Goal: Task Accomplishment & Management: Manage account settings

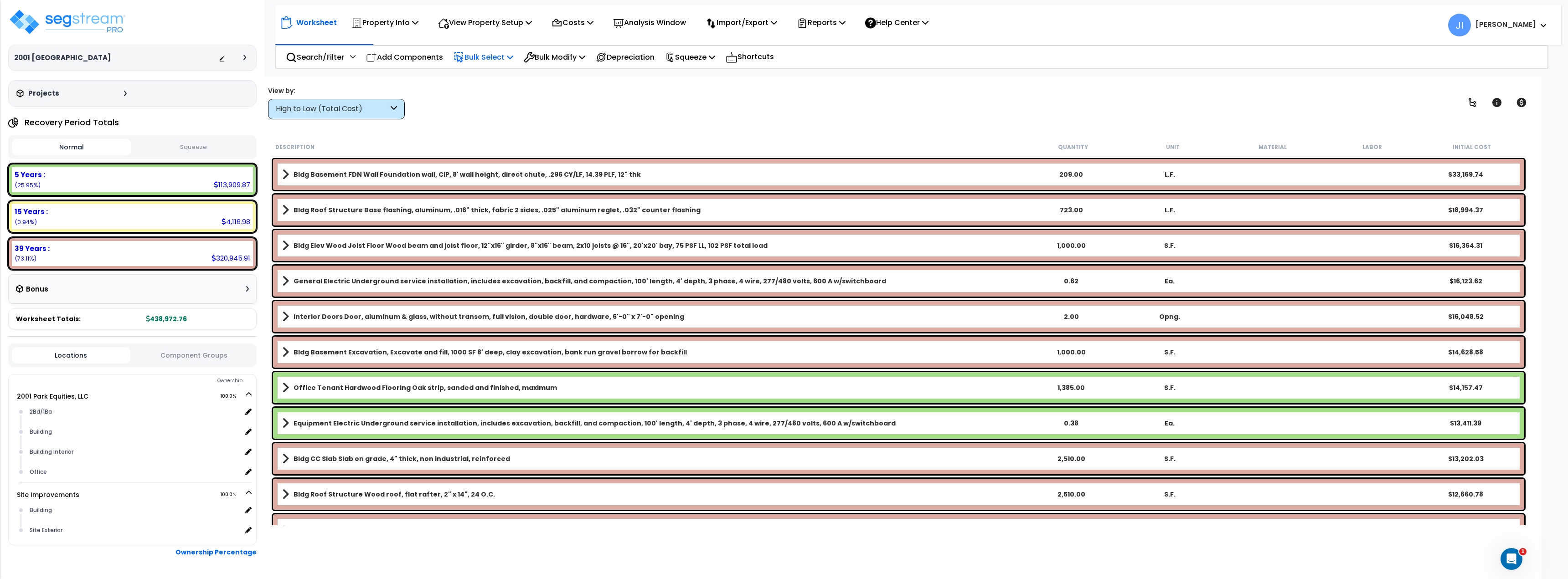
click at [485, 60] on p "Bulk Select" at bounding box center [484, 57] width 60 height 13
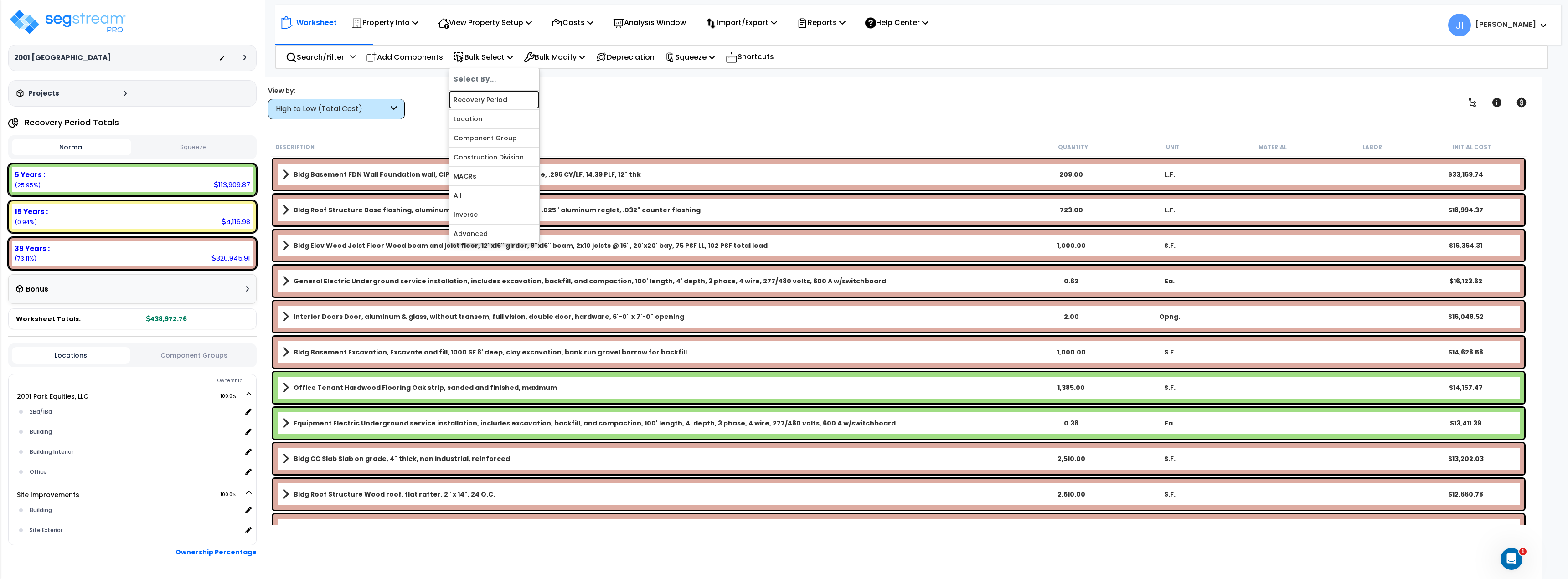
click at [486, 99] on link "Recovery Period" at bounding box center [494, 100] width 91 height 18
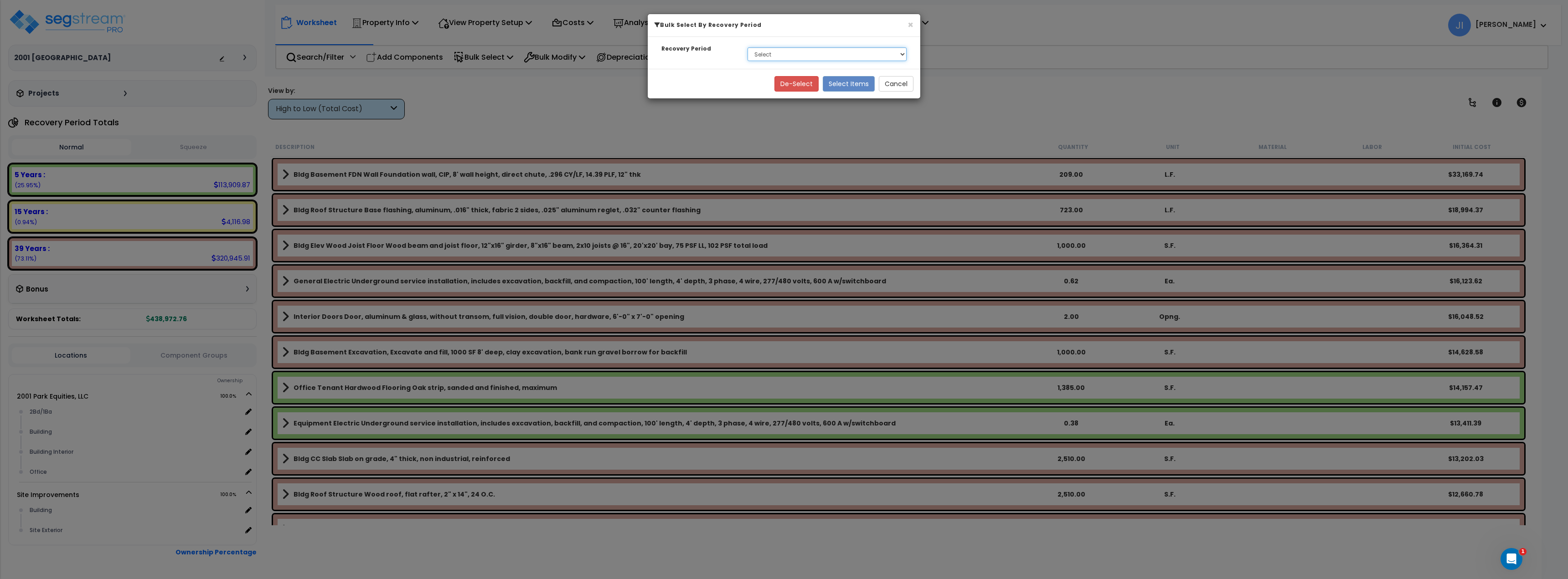
click at [797, 54] on select "Select 5 Years 15 Years 39 Years" at bounding box center [827, 54] width 159 height 14
select select "39Y"
click at [748, 47] on select "Select 5 Years 15 Years 39 Years" at bounding box center [827, 54] width 159 height 14
click at [854, 81] on button "Select Items" at bounding box center [849, 84] width 52 height 15
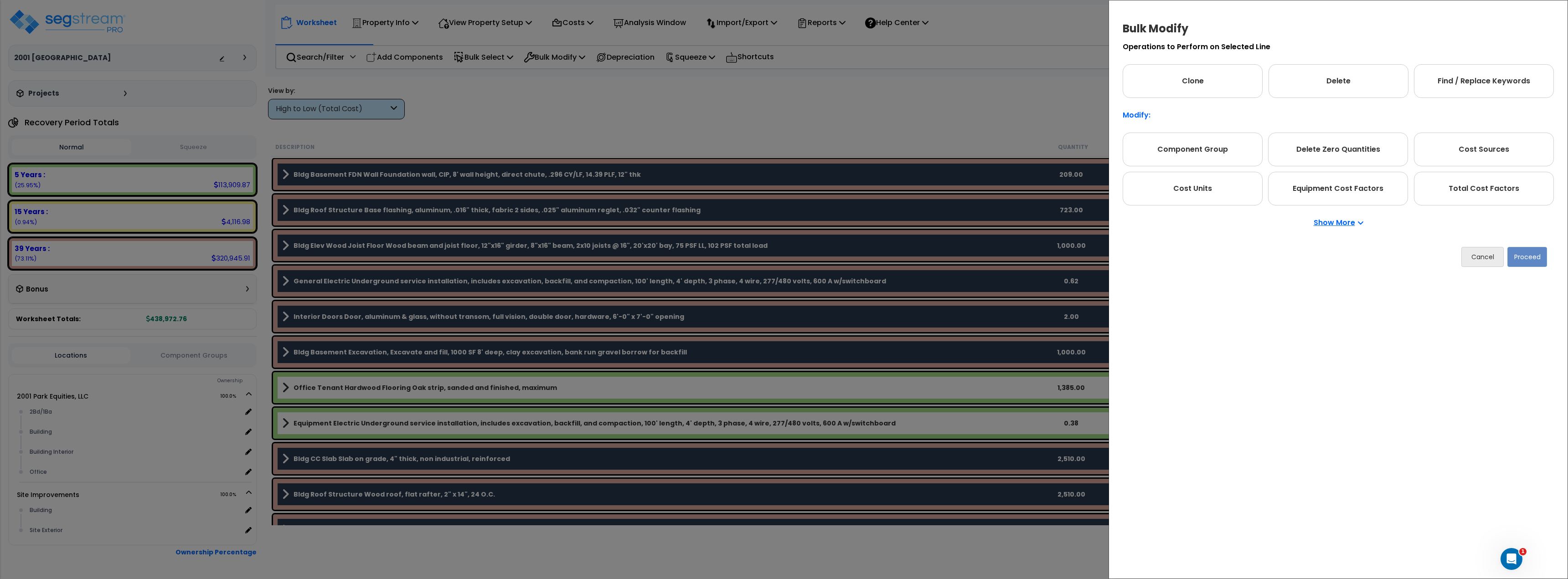
click at [1342, 221] on p "Show More" at bounding box center [1338, 223] width 49 height 7
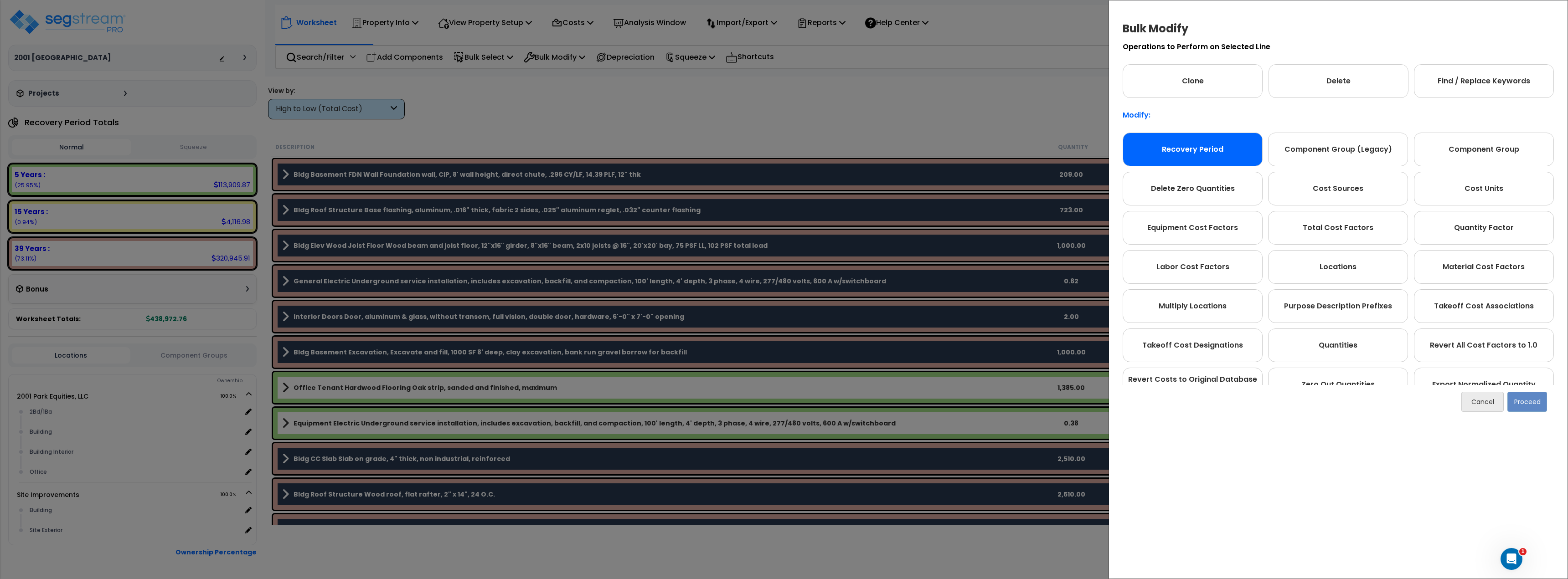
click at [1194, 151] on div "Recovery Period" at bounding box center [1193, 150] width 140 height 33
click at [1536, 414] on div "Cancel Proceed" at bounding box center [1338, 402] width 431 height 33
click at [1531, 407] on button "Proceed" at bounding box center [1527, 402] width 40 height 20
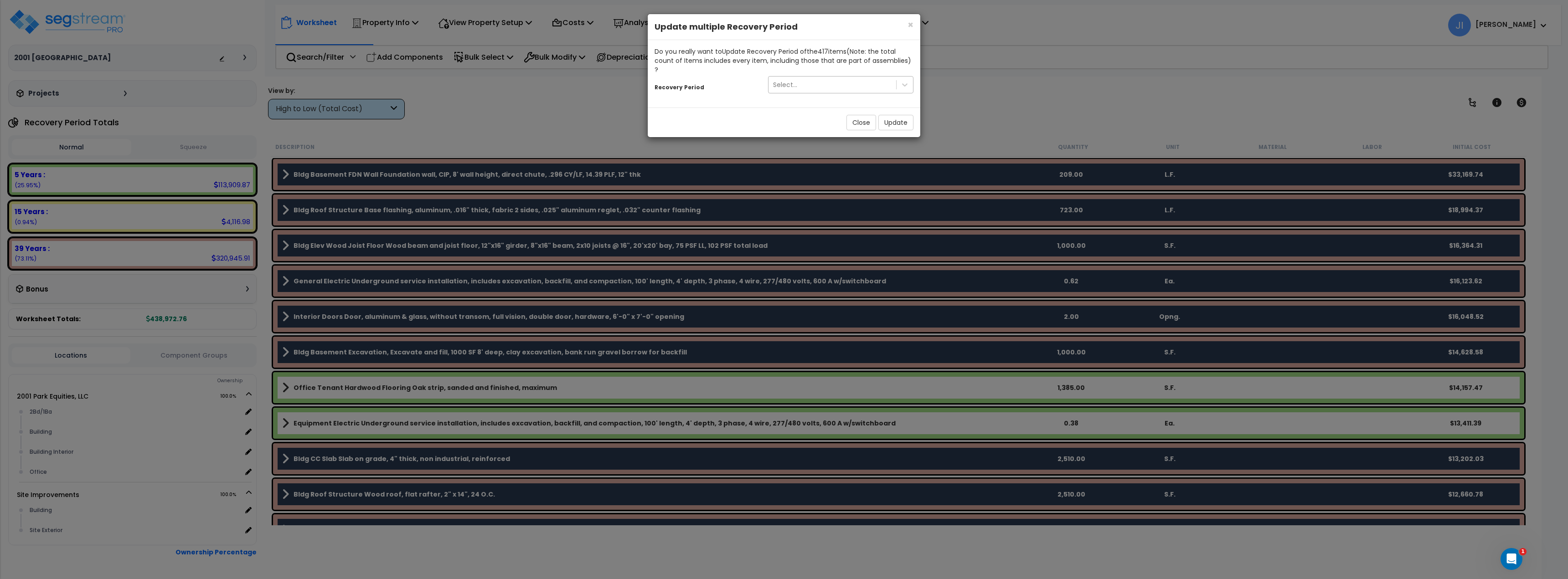
click at [881, 77] on div "Select..." at bounding box center [832, 84] width 127 height 15
click at [866, 79] on div "Select..." at bounding box center [832, 84] width 127 height 15
click at [719, 86] on div "Do you really want to Update Recovery Period of the 417 item s (Note: the total…" at bounding box center [784, 74] width 273 height 68
click at [854, 115] on button "Close" at bounding box center [861, 122] width 30 height 15
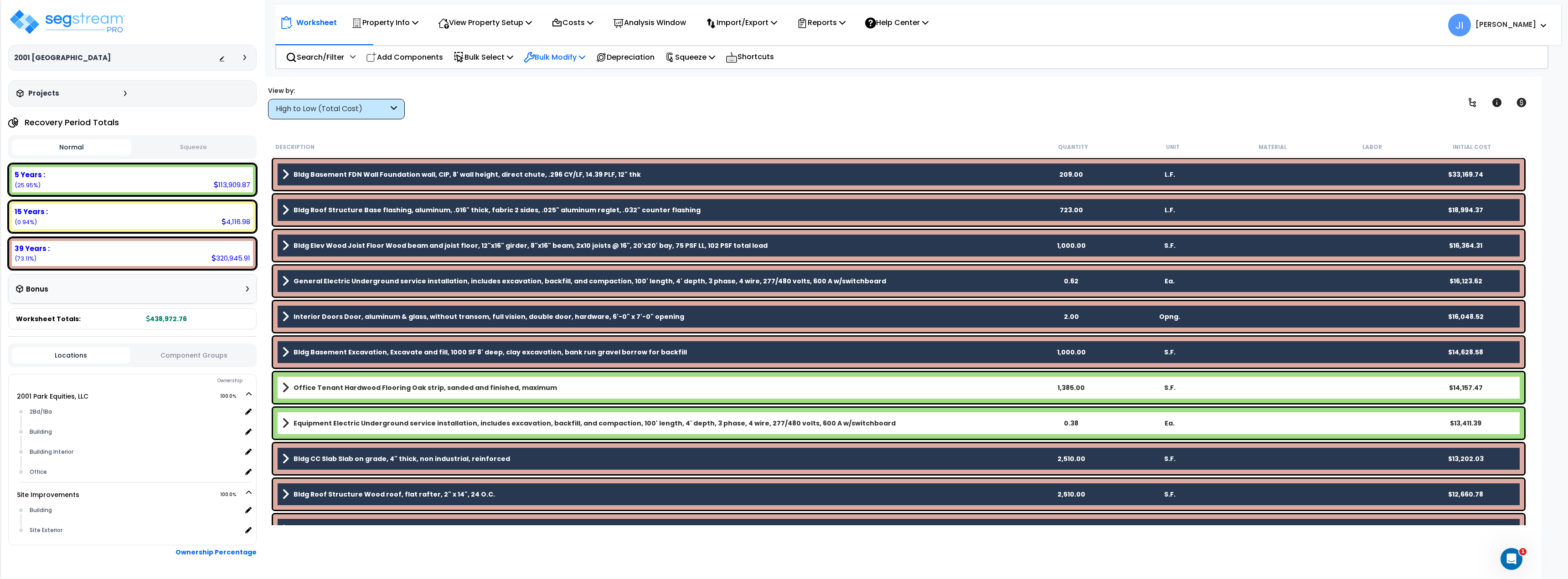
click at [540, 50] on div "Bulk Modify" at bounding box center [554, 57] width 61 height 22
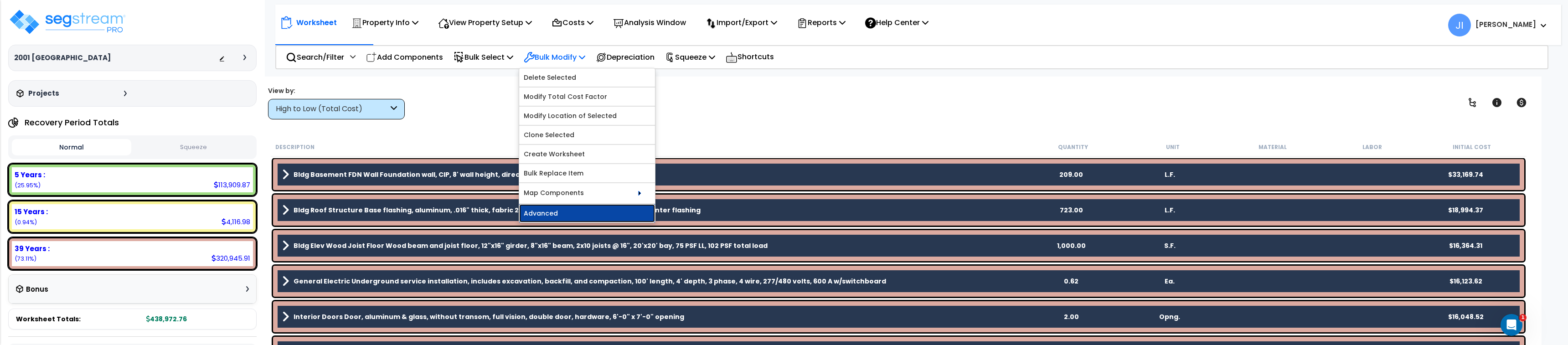
click at [573, 211] on link "Advanced" at bounding box center [587, 213] width 136 height 18
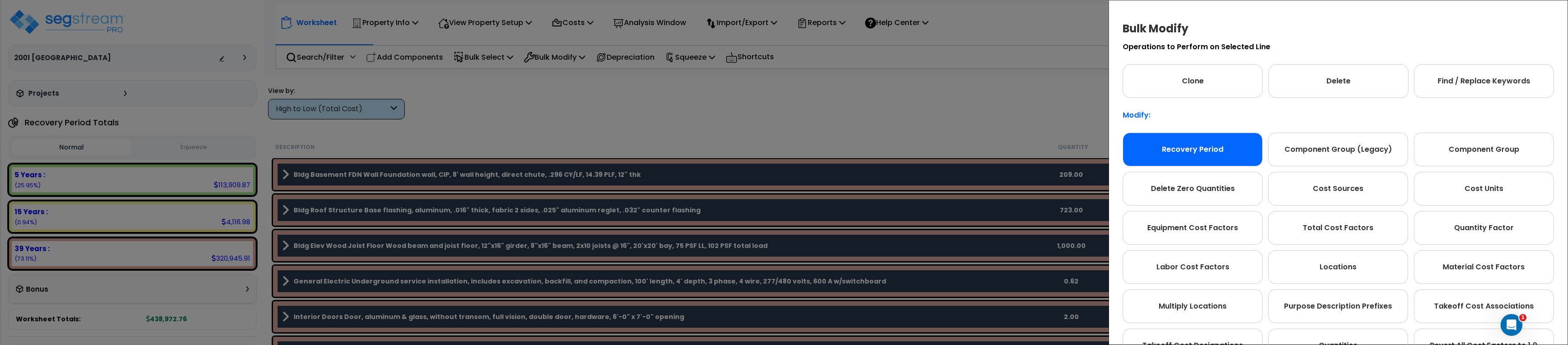
click at [1221, 145] on div "Recovery Period" at bounding box center [1193, 150] width 140 height 33
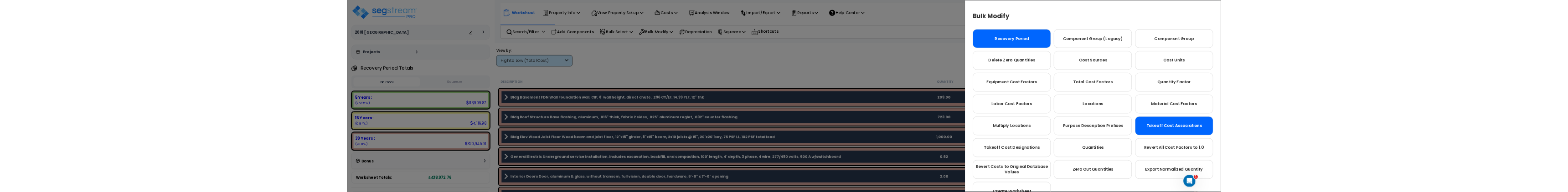
scroll to position [90, 0]
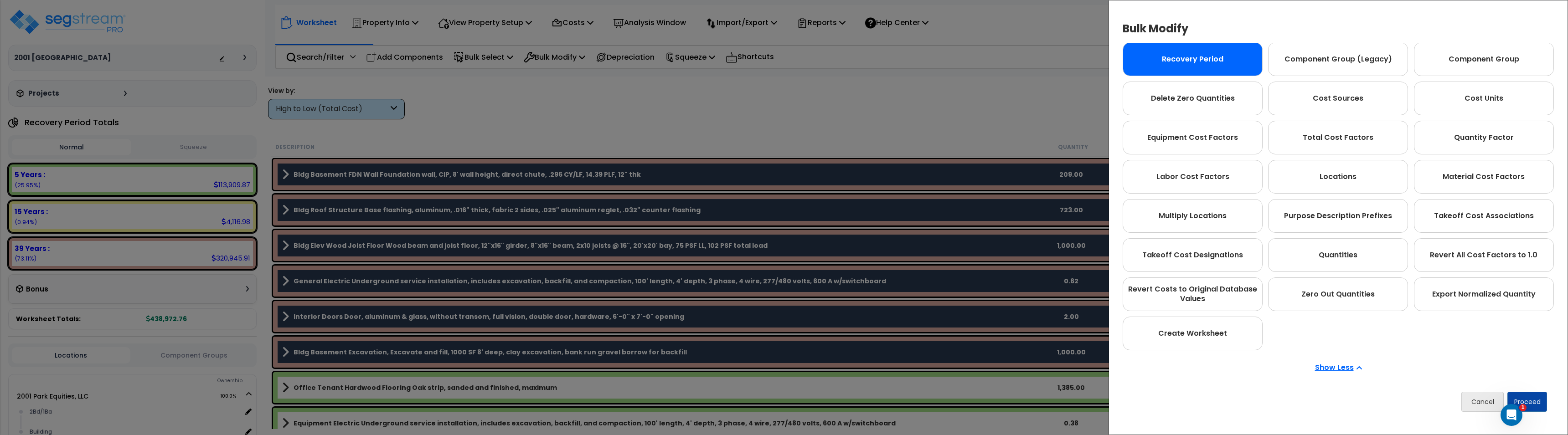
click at [1550, 391] on div "Cancel Proceed" at bounding box center [1338, 402] width 431 height 33
click at [1542, 397] on button "Proceed" at bounding box center [1527, 402] width 40 height 20
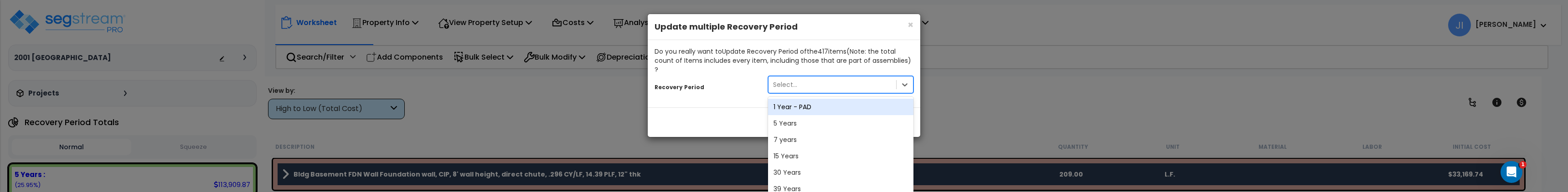
click at [883, 77] on div "Select..." at bounding box center [832, 84] width 127 height 15
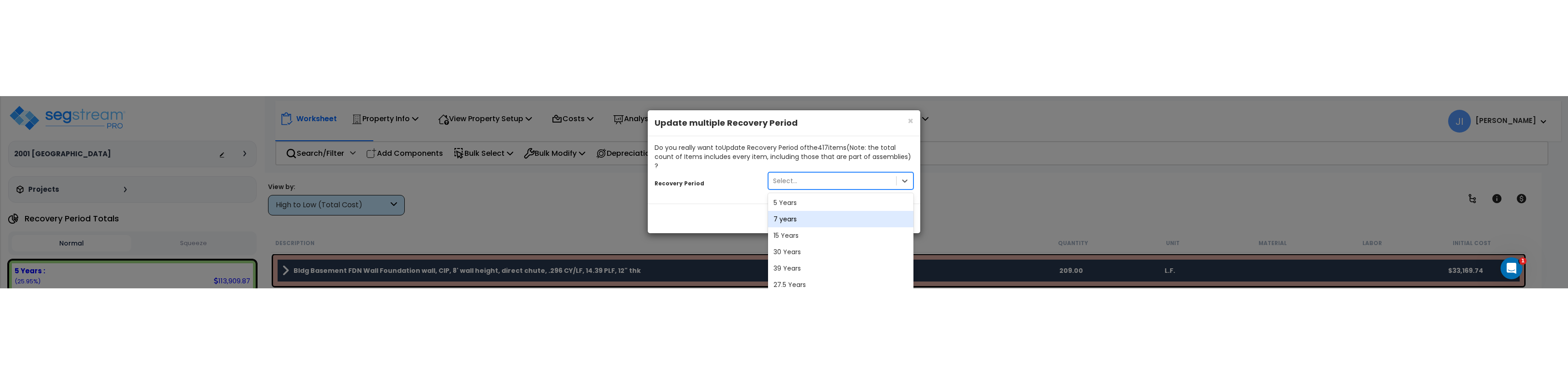
scroll to position [18, 0]
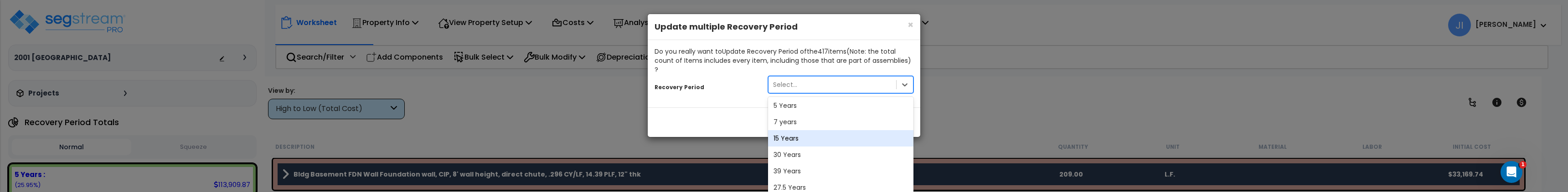
click at [732, 108] on div "Close Update" at bounding box center [784, 122] width 273 height 30
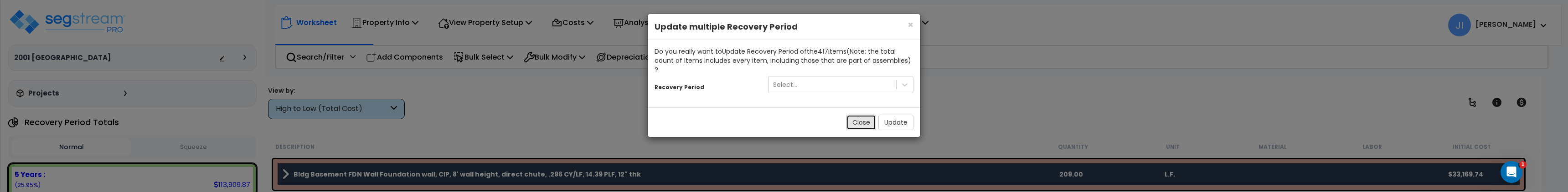
click at [856, 115] on button "Close" at bounding box center [861, 122] width 30 height 15
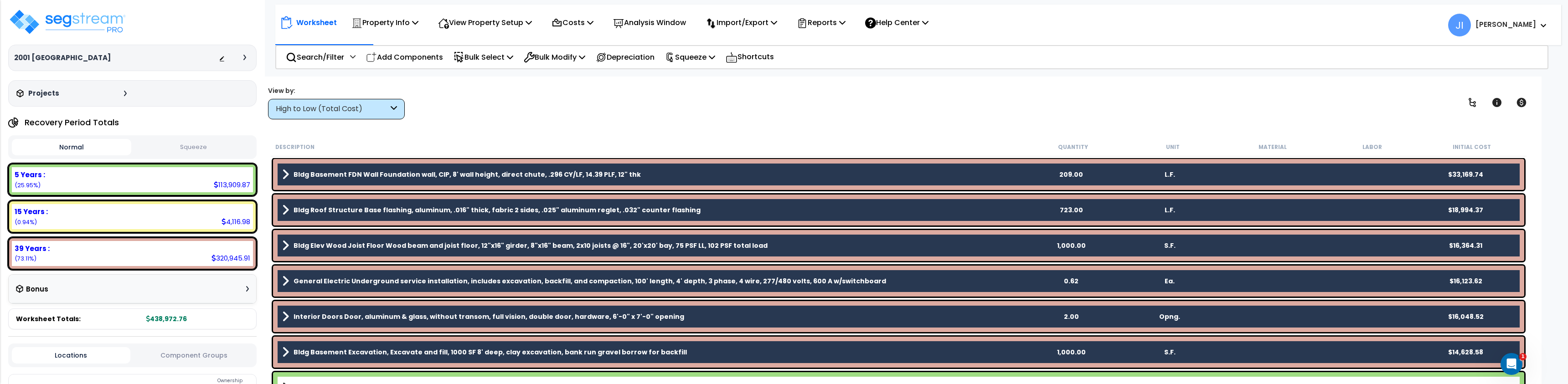
click at [244, 58] on icon at bounding box center [245, 58] width 3 height 6
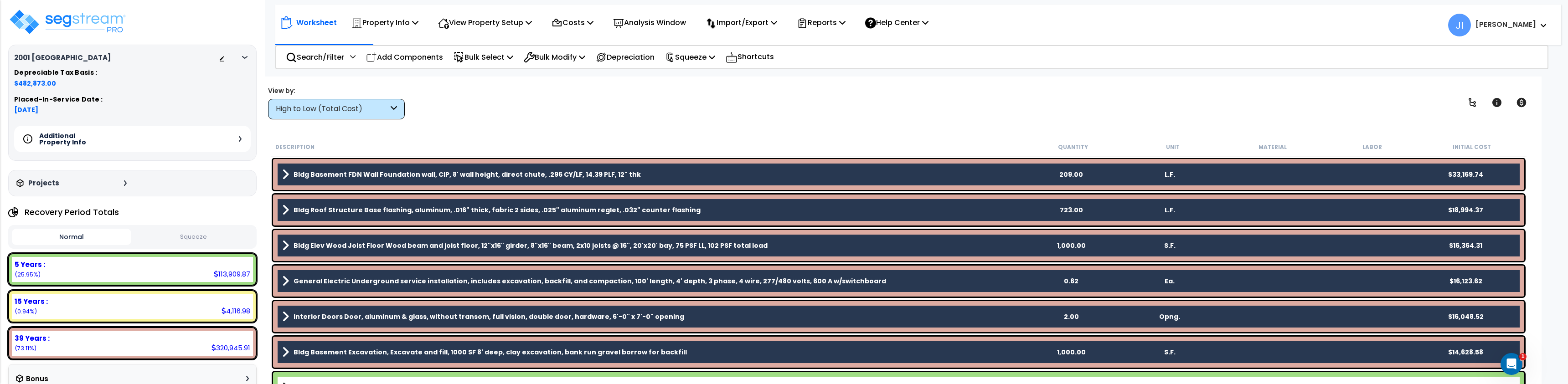
click at [245, 142] on div "Additional Property Info" at bounding box center [132, 139] width 237 height 26
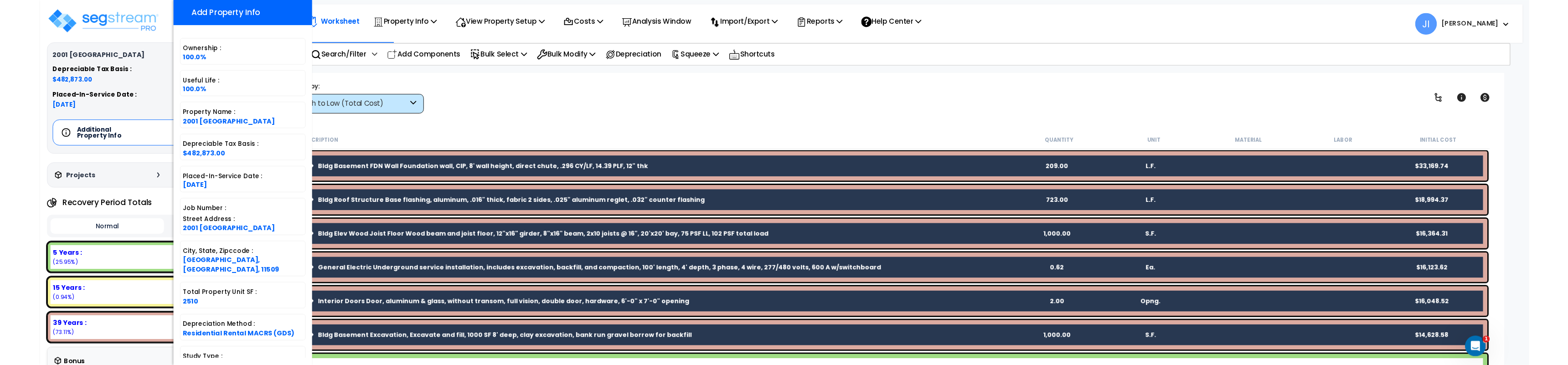
scroll to position [0, 0]
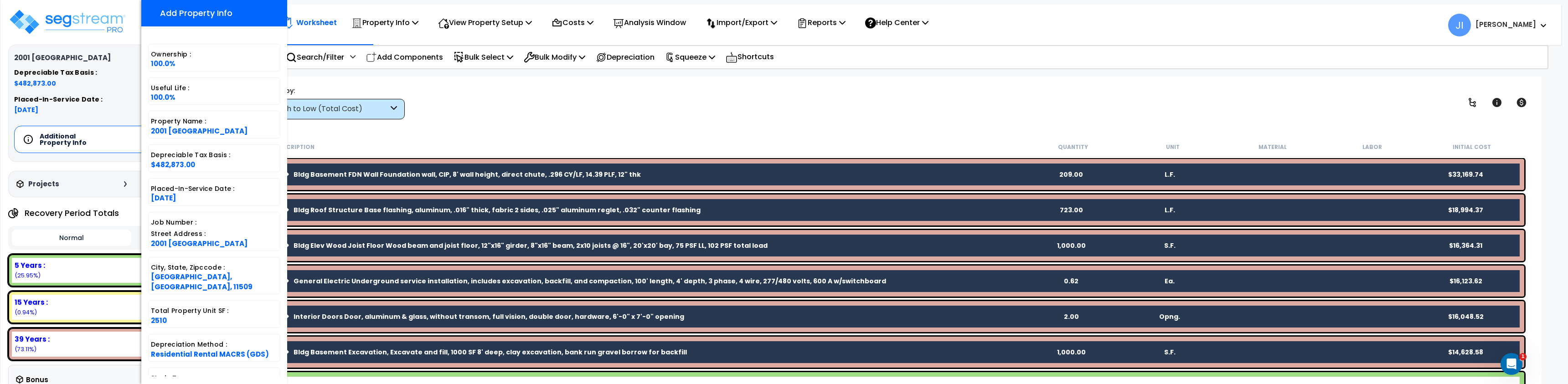
click at [543, 117] on div "View by: High to Low (Total Cost) High to Low (Total Cost)" at bounding box center [898, 102] width 1268 height 33
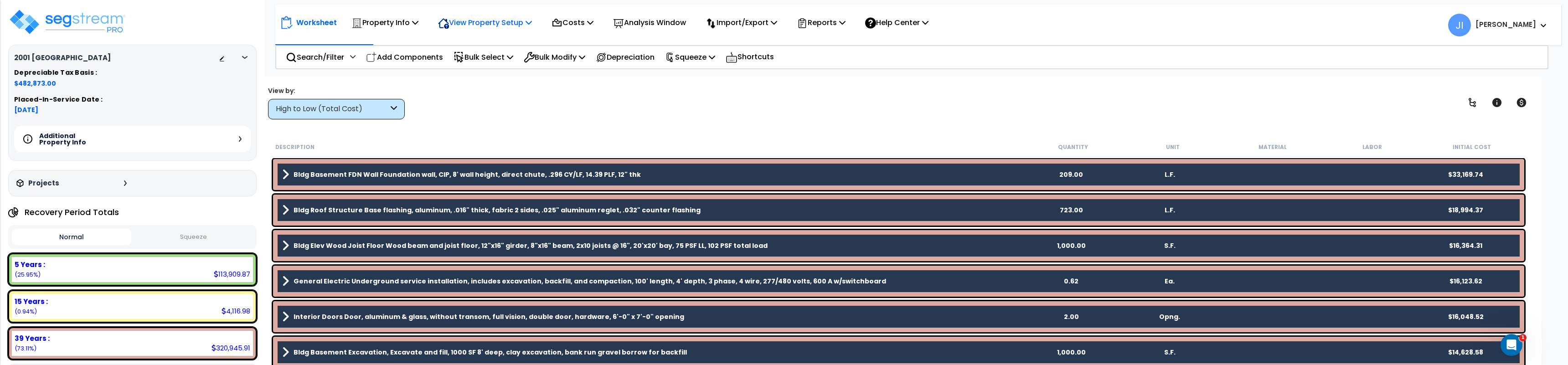
click at [505, 30] on div "View Property Setup" at bounding box center [485, 22] width 94 height 22
click at [397, 20] on p "Property Info" at bounding box center [385, 23] width 67 height 13
click at [391, 78] on link "Template property" at bounding box center [392, 81] width 91 height 18
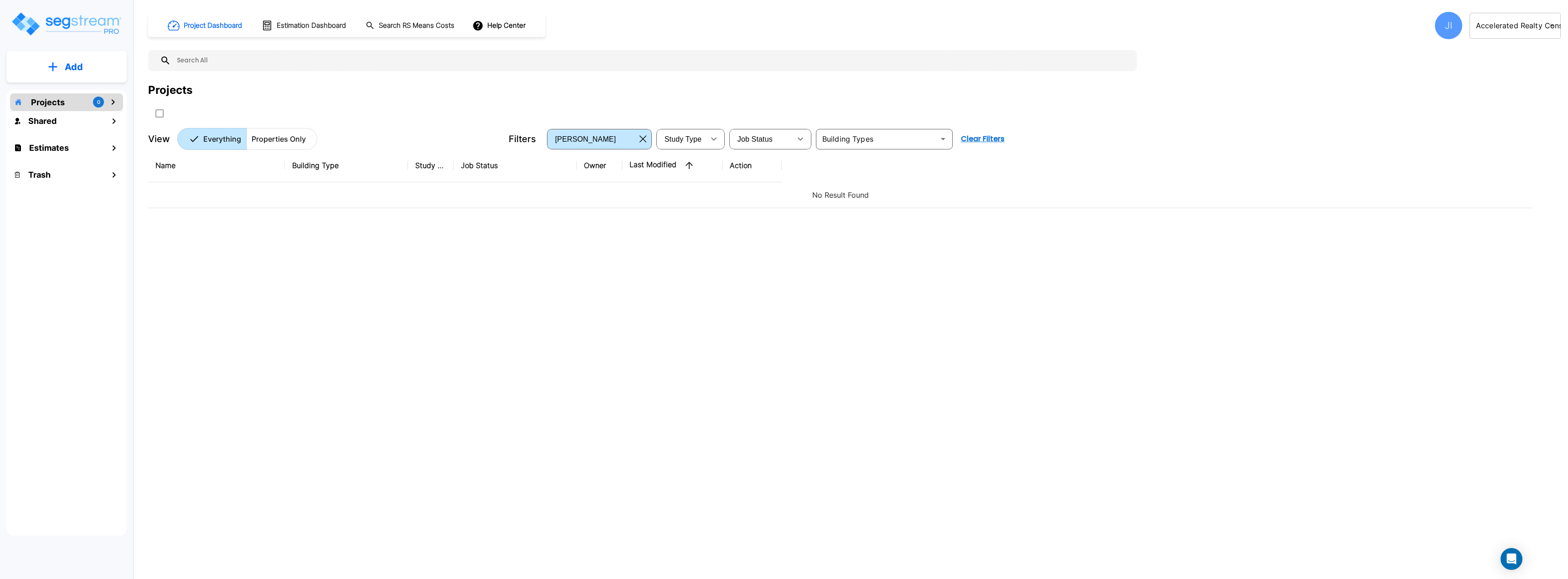
click at [1446, 32] on div "JI" at bounding box center [1448, 25] width 27 height 27
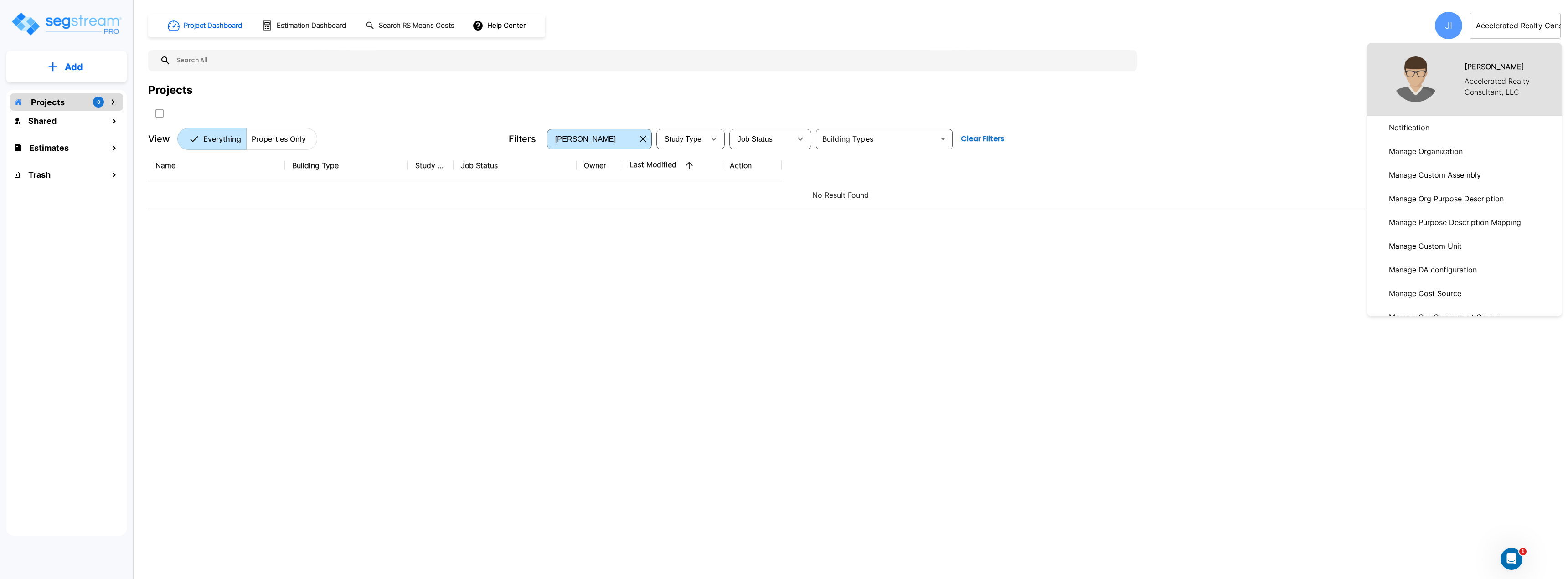
click at [1503, 29] on div at bounding box center [784, 290] width 1568 height 579
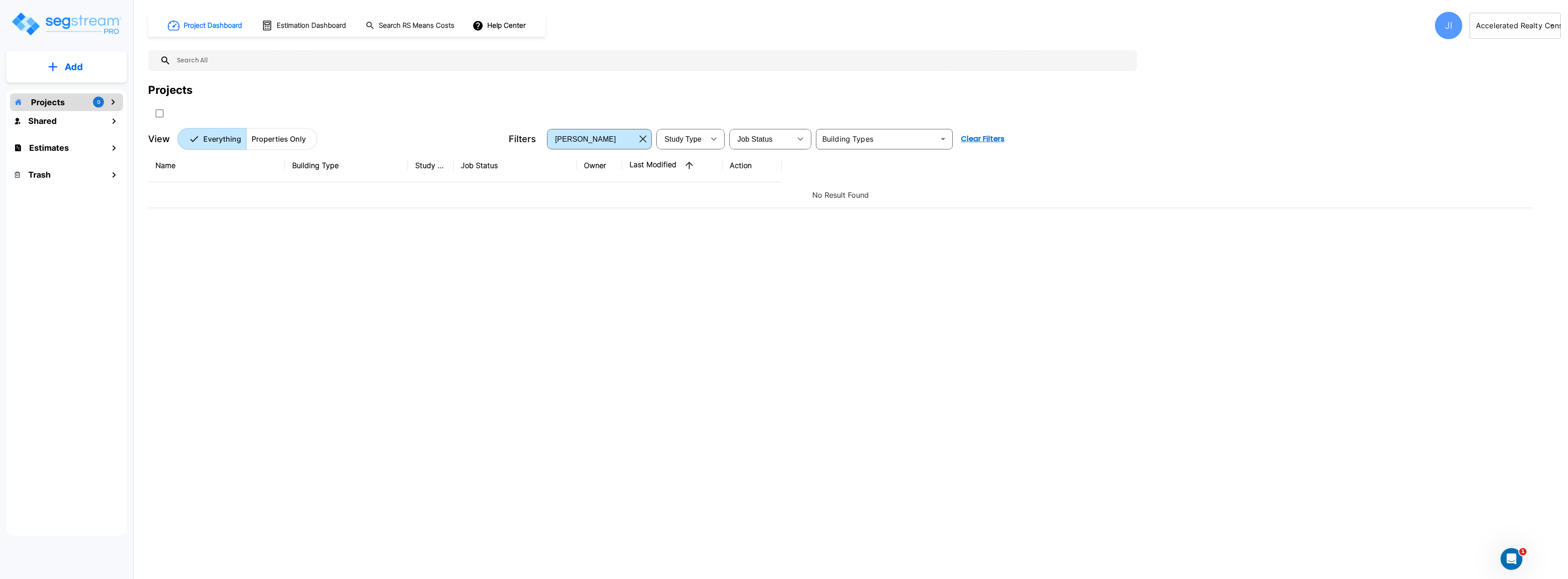
click at [1526, 21] on body "× Your report is being generated. Be patient! × We're working on your Modificat…" at bounding box center [784, 290] width 1568 height 579
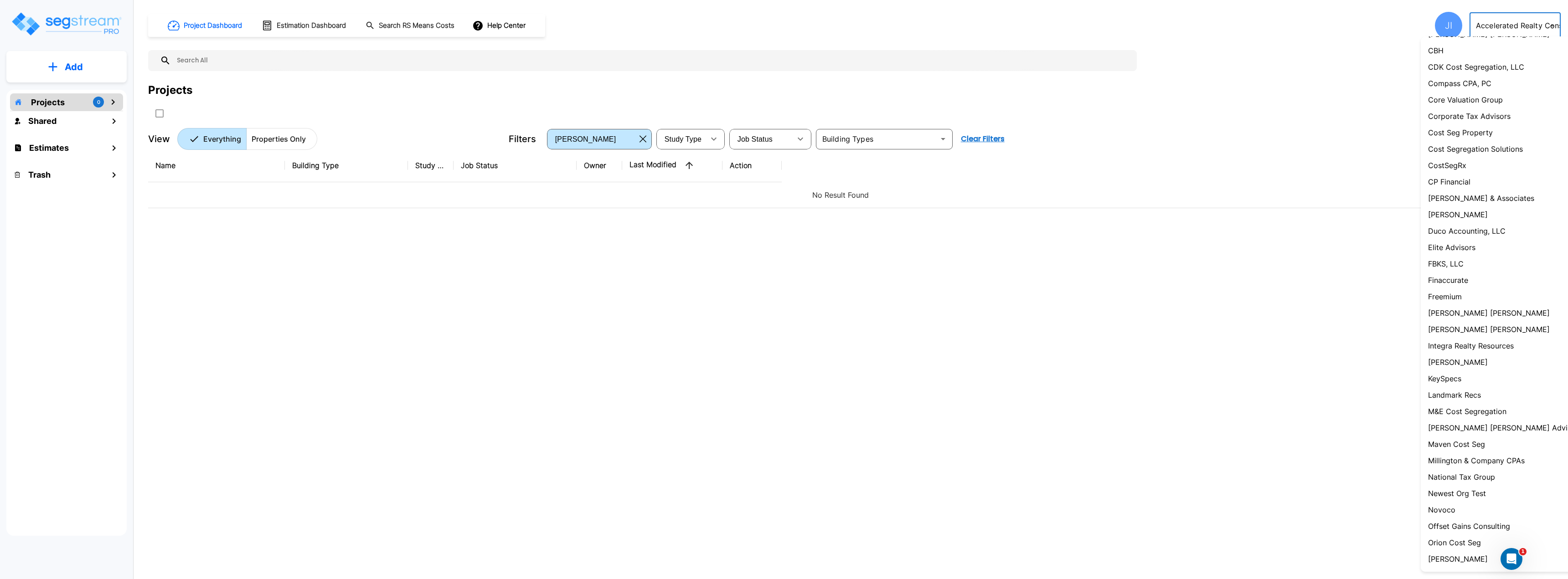
scroll to position [228, 0]
click at [1475, 395] on p "Landmark Recs" at bounding box center [1455, 395] width 53 height 11
type input "42"
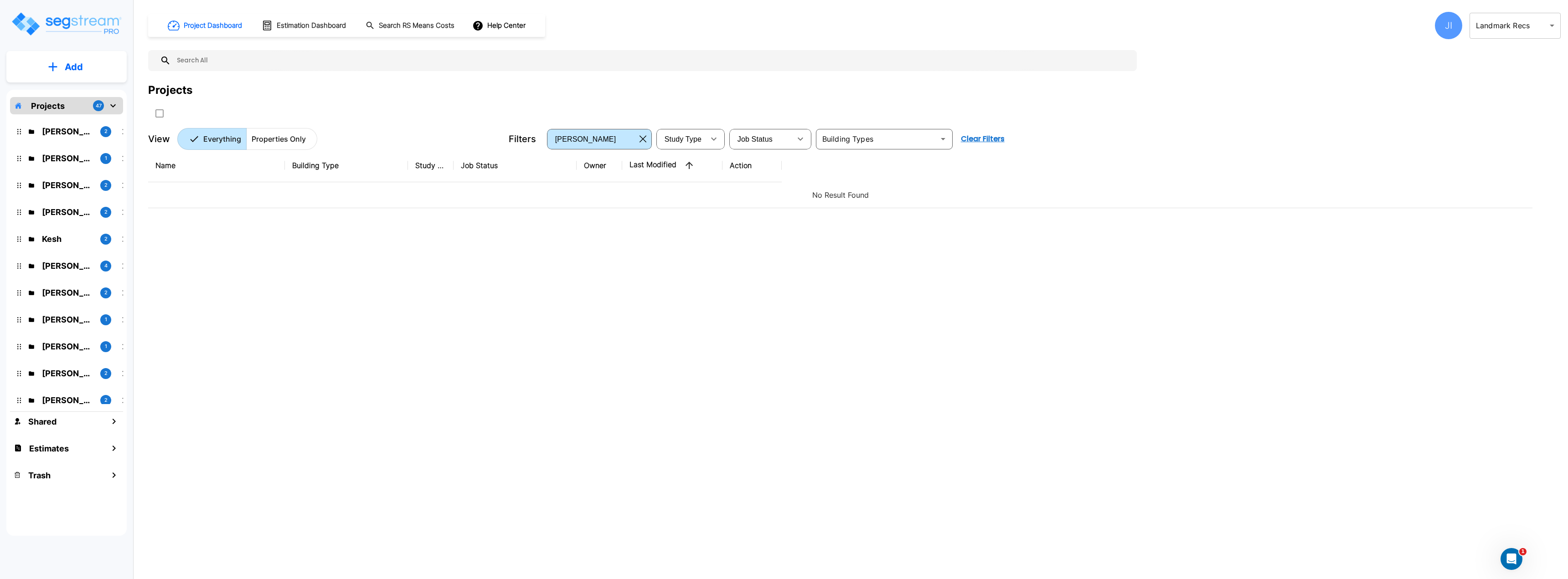
click at [1449, 22] on div "JI" at bounding box center [1448, 25] width 27 height 27
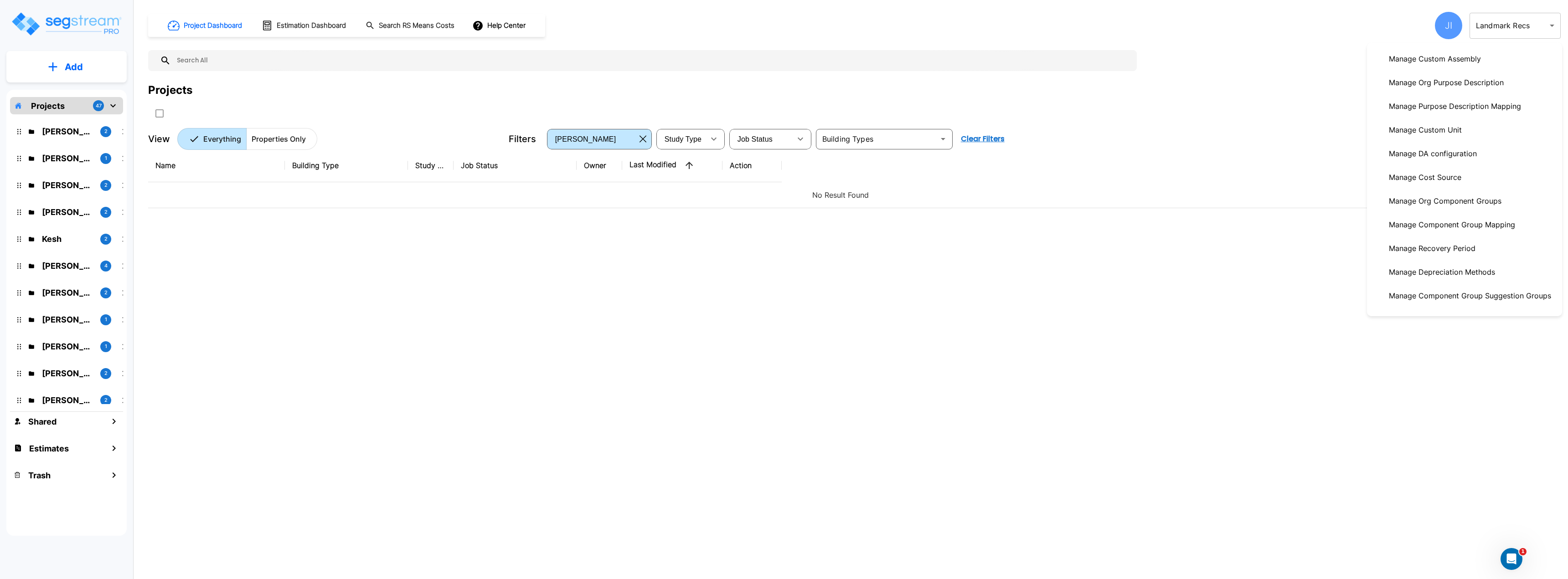
scroll to position [182, 0]
click at [1464, 205] on p "Manage Depreciation Methods" at bounding box center [1442, 206] width 113 height 18
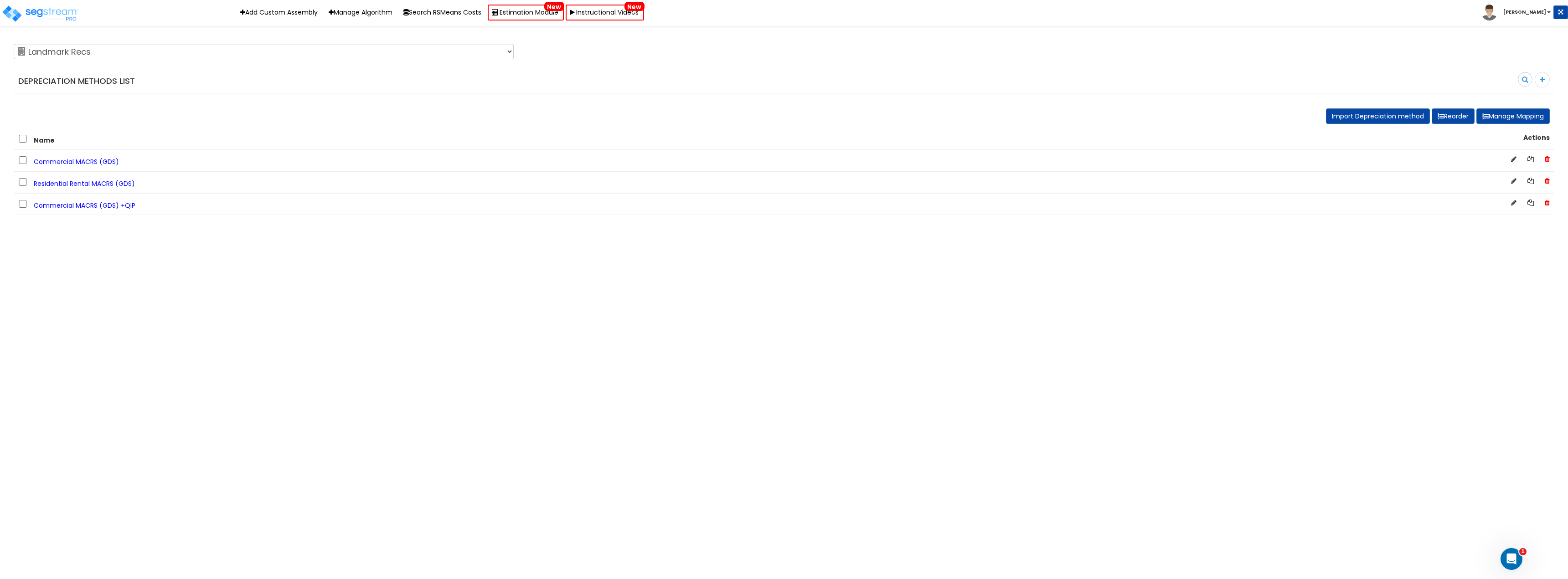
click at [1528, 19] on li "Jay" at bounding box center [1525, 13] width 86 height 16
click at [1530, 6] on li "[PERSON_NAME]" at bounding box center [1525, 13] width 86 height 16
click at [1498, 10] on img at bounding box center [1489, 13] width 16 height 16
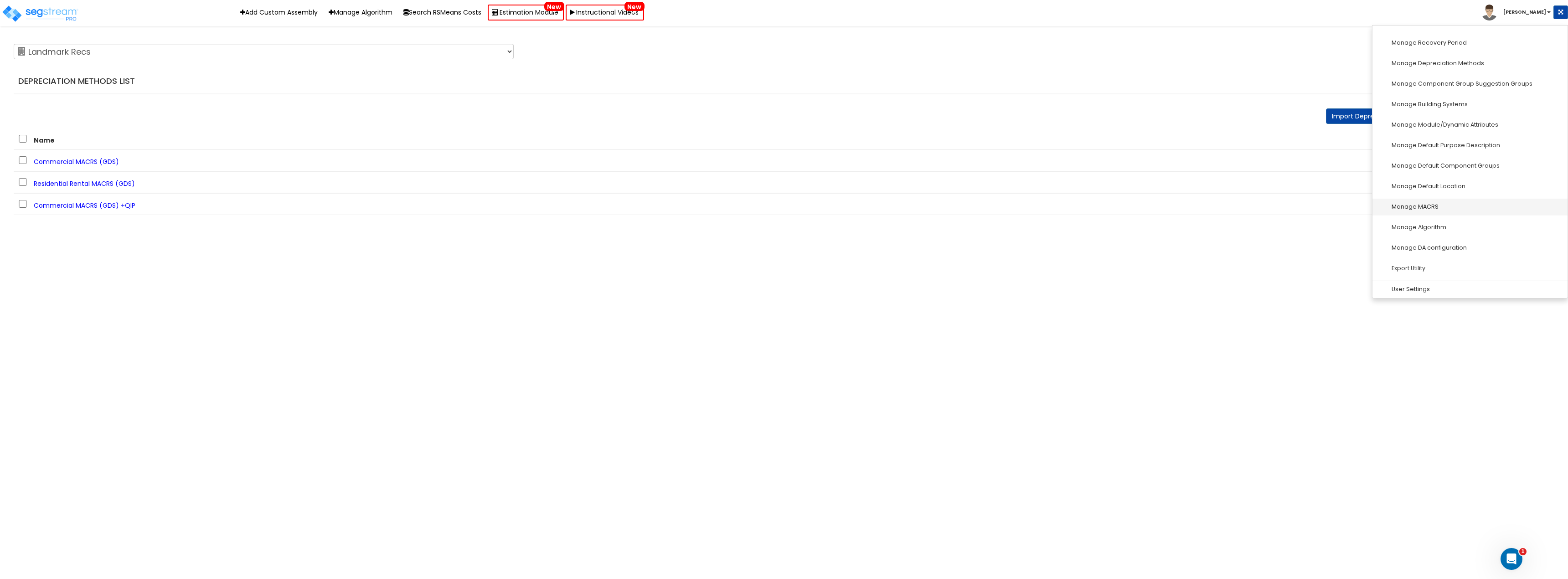
scroll to position [179, 0]
click at [1441, 109] on link "Manage Recovery Period" at bounding box center [1471, 110] width 195 height 17
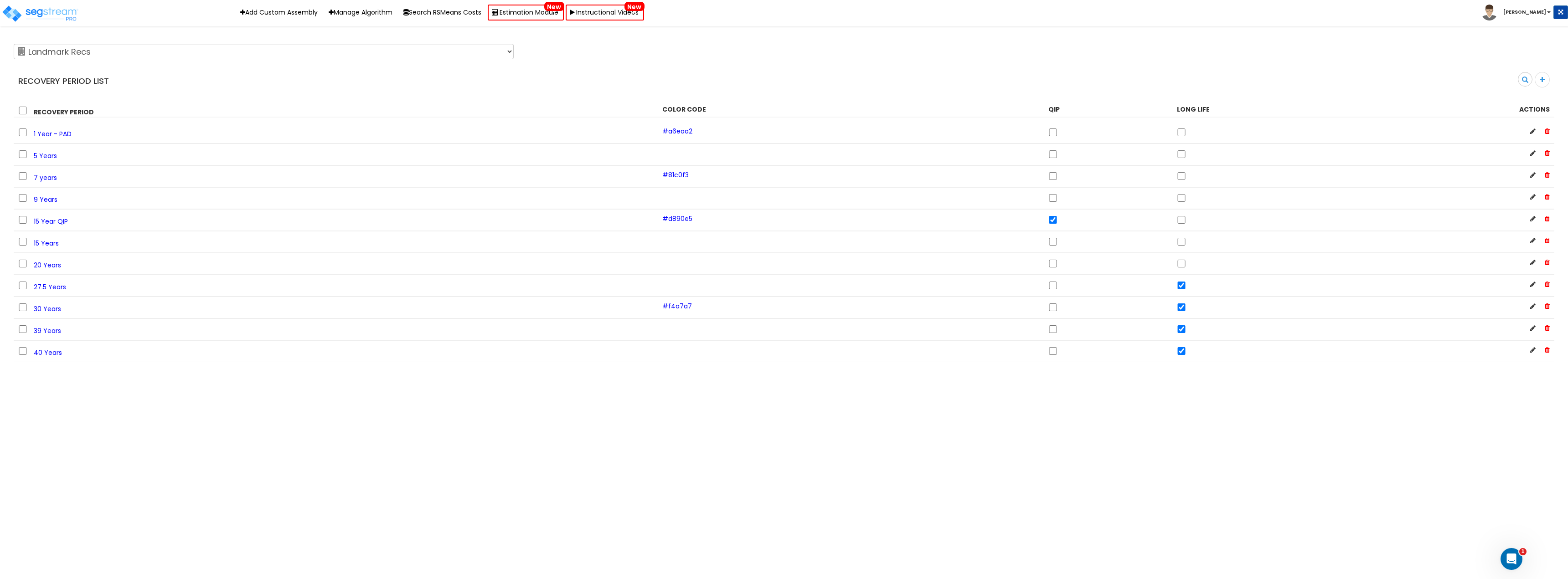
click at [287, 363] on html "Toggle navigation Add Custom Assembly Manage Algorithm Search RSMeans Costs Est…" at bounding box center [784, 181] width 1568 height 363
click at [48, 285] on span "27.5 Years" at bounding box center [49, 287] width 32 height 9
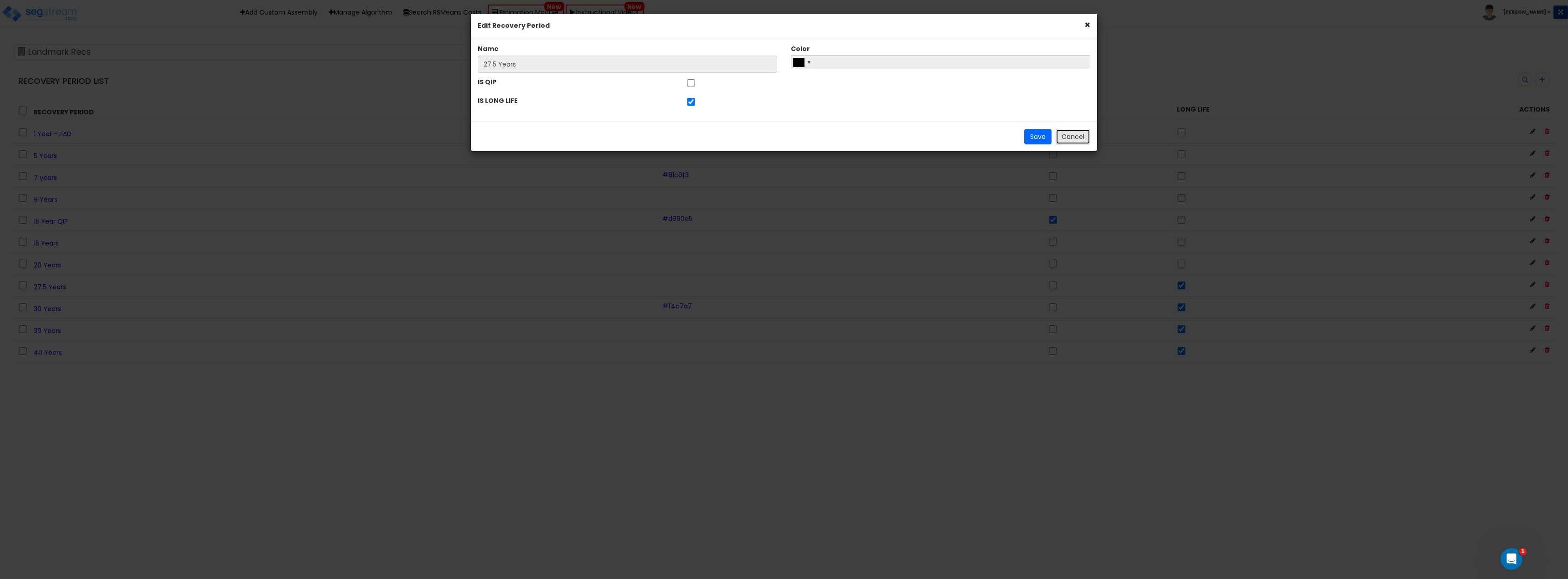
click at [1085, 138] on button "Cancel" at bounding box center [1073, 136] width 35 height 15
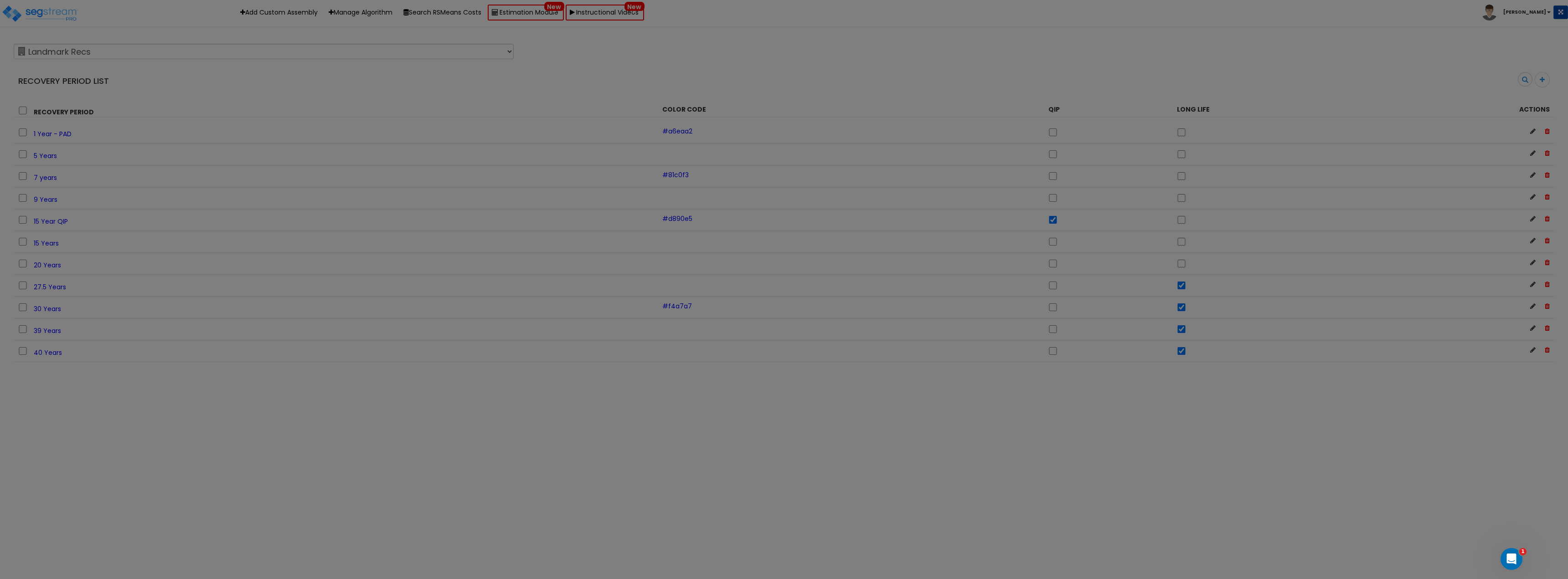
click at [1532, 81] on div at bounding box center [784, 290] width 1568 height 579
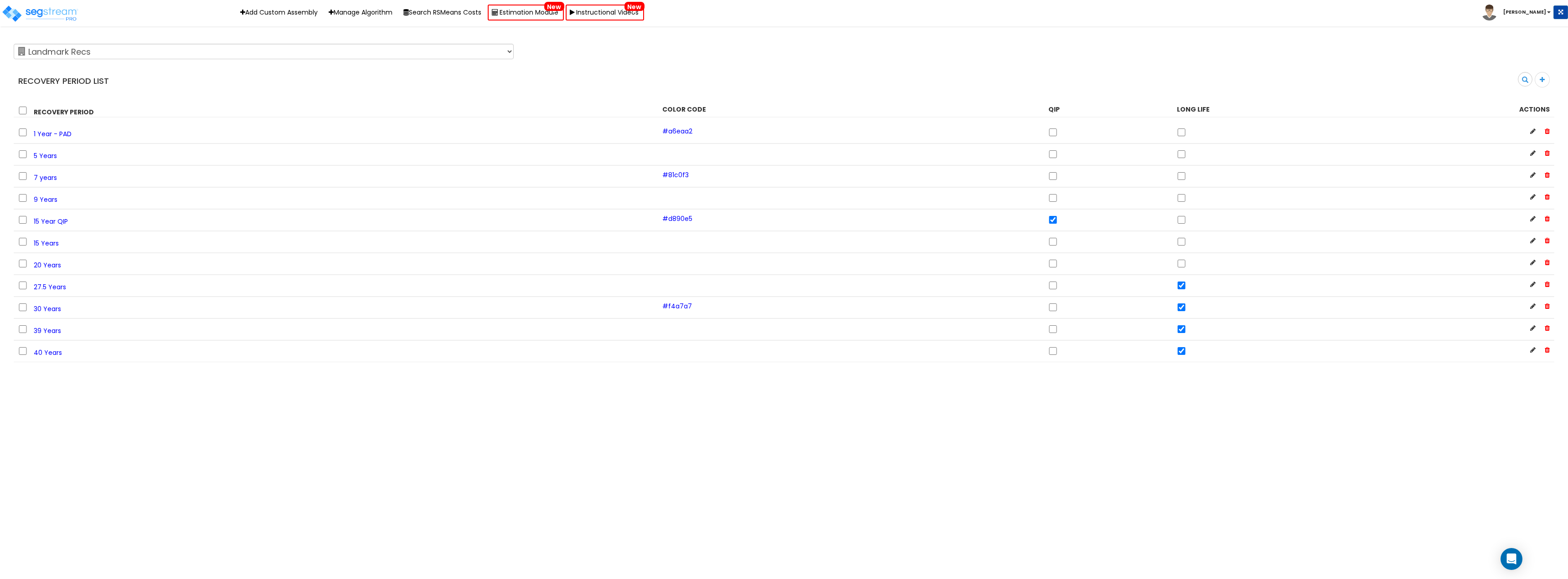
click at [1498, 15] on img at bounding box center [1489, 13] width 16 height 16
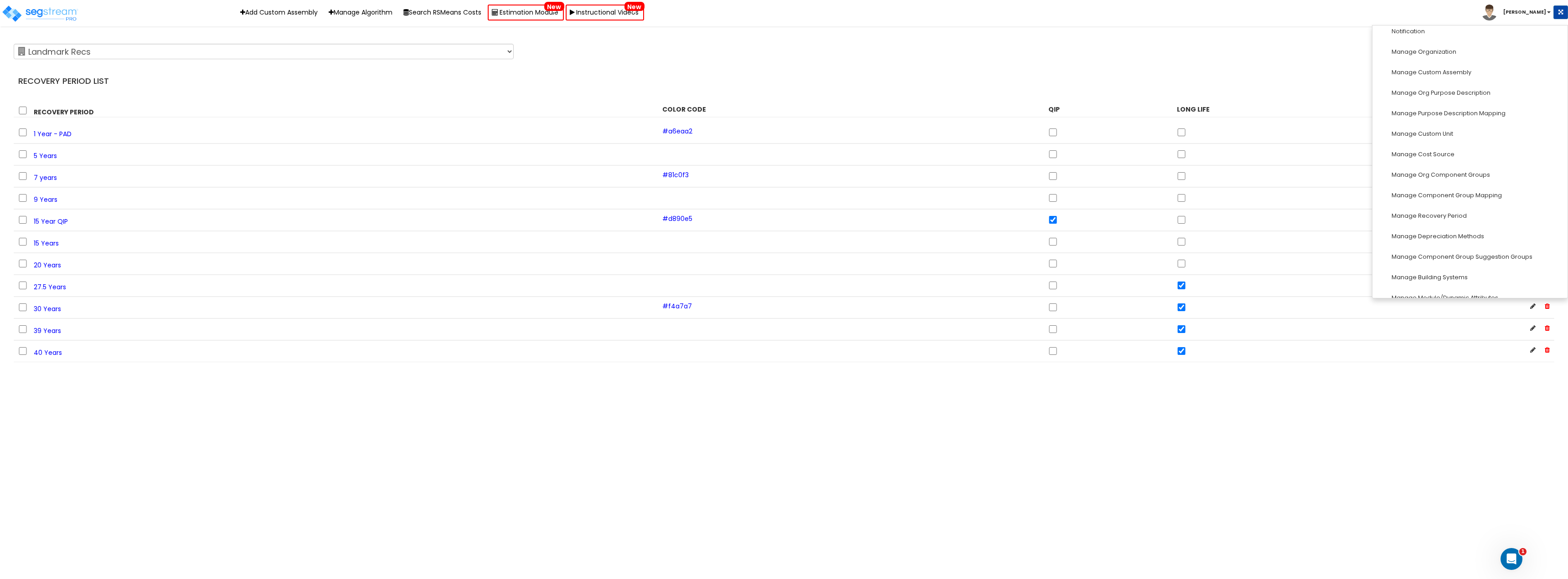
scroll to position [91, 0]
click at [1453, 216] on link "Manage Depreciation Methods" at bounding box center [1471, 218] width 195 height 17
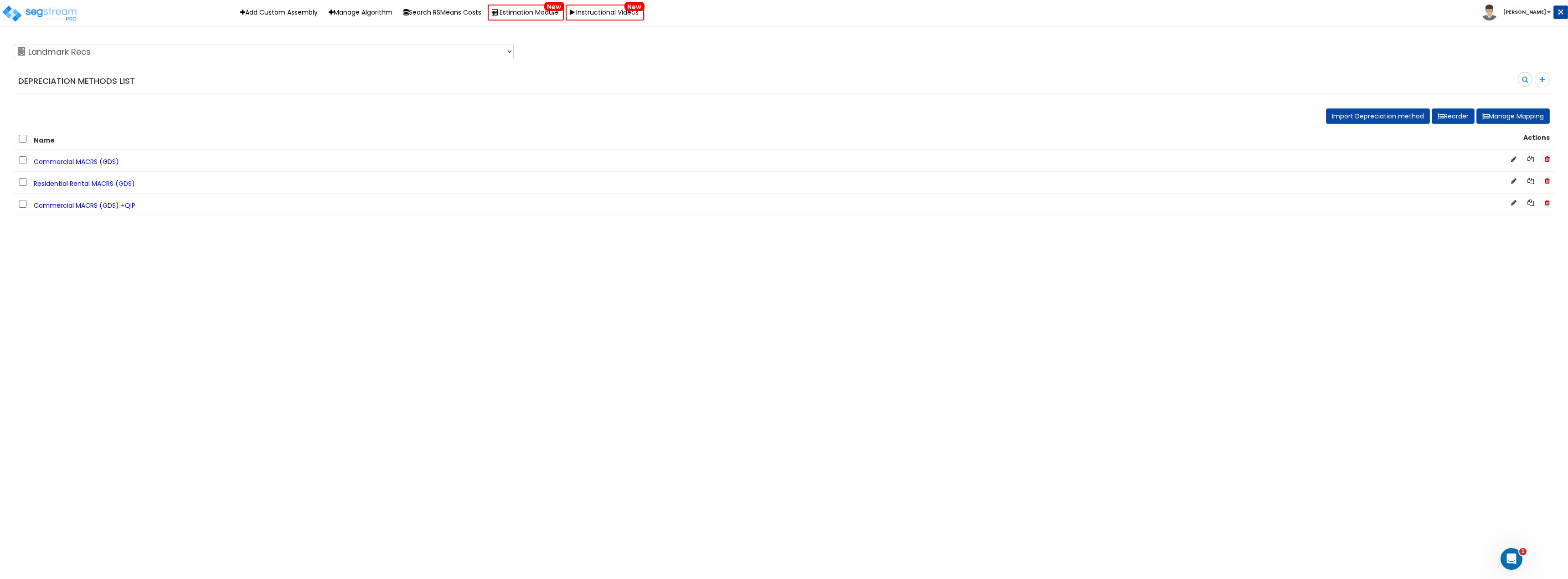
click at [110, 184] on span "Residential Rental MACRS (GDS)" at bounding box center [84, 183] width 101 height 9
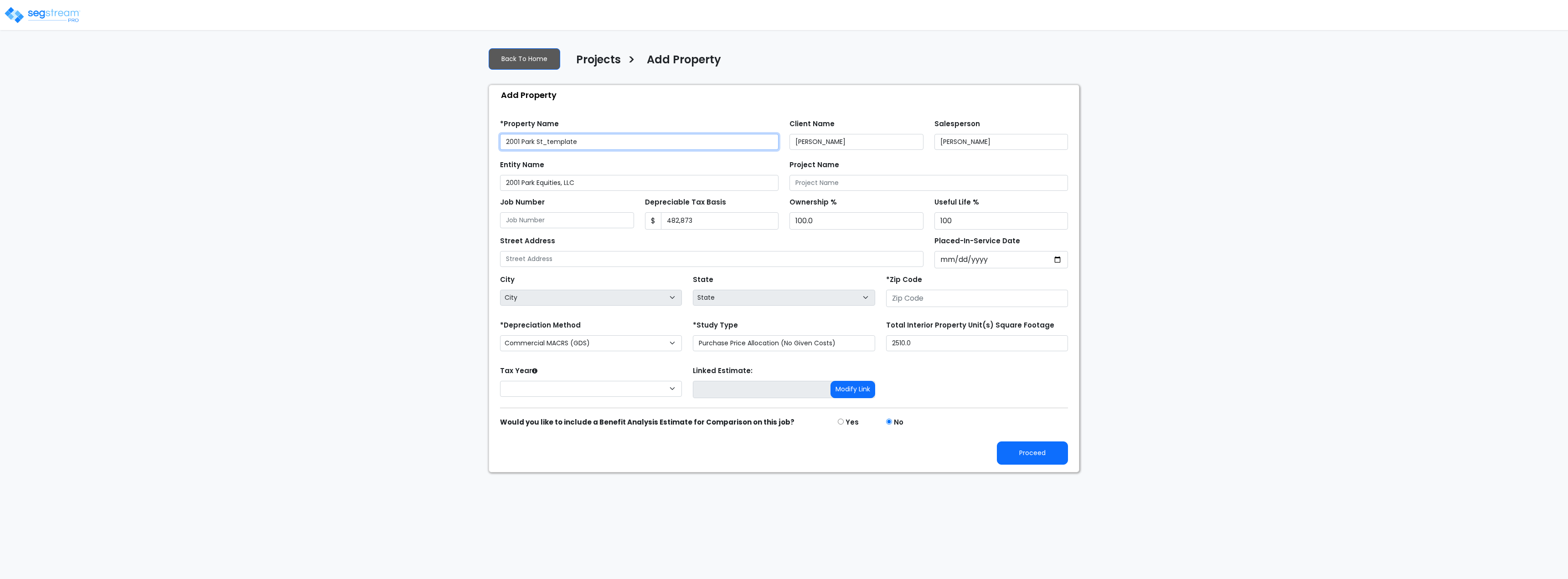
type input "2001 [GEOGRAPHIC_DATA]"
type input "11509"
select select "CRM(_22"
type input "19,754.0"
select select "2024"
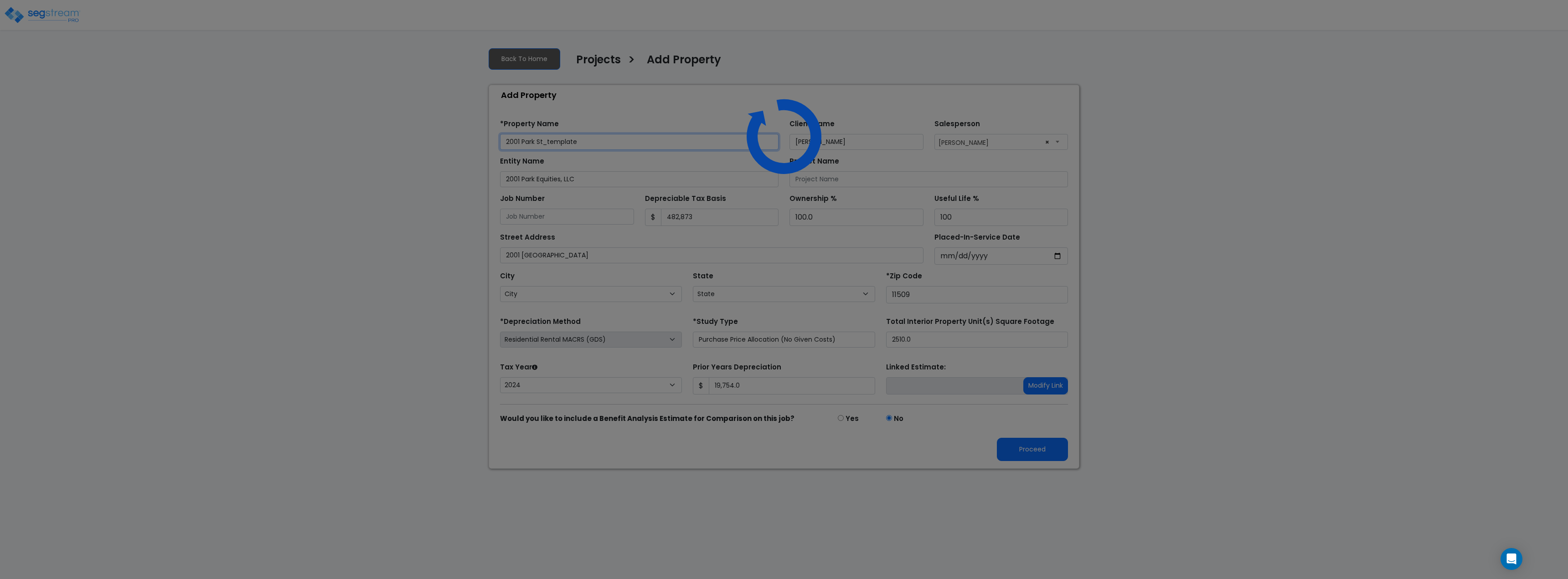
select select "NY"
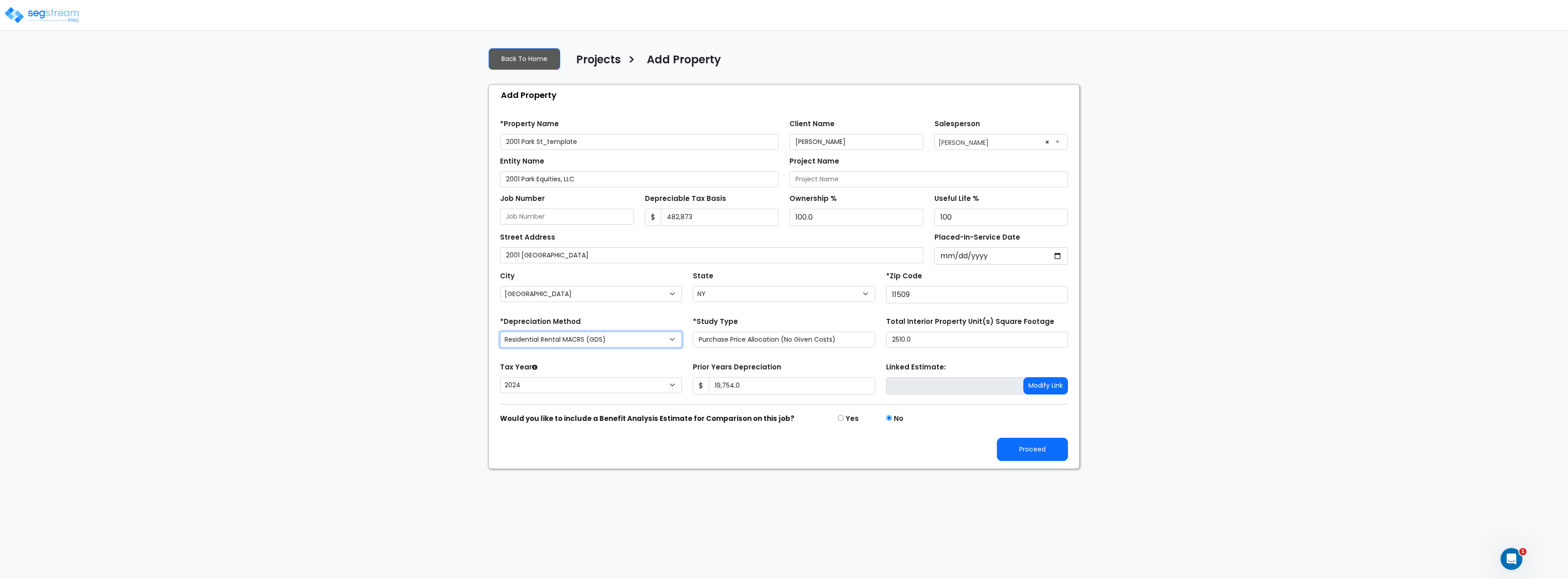
click at [645, 343] on select "Commercial MACRS (GDS) Residential Rental MACRS (GDS) Commercial MACRS (GDS) +Q…" at bounding box center [590, 340] width 182 height 16
click at [653, 342] on select "Commercial MACRS (GDS) Residential Rental MACRS (GDS) Commercial MACRS (GDS) +Q…" at bounding box center [590, 340] width 182 height 16
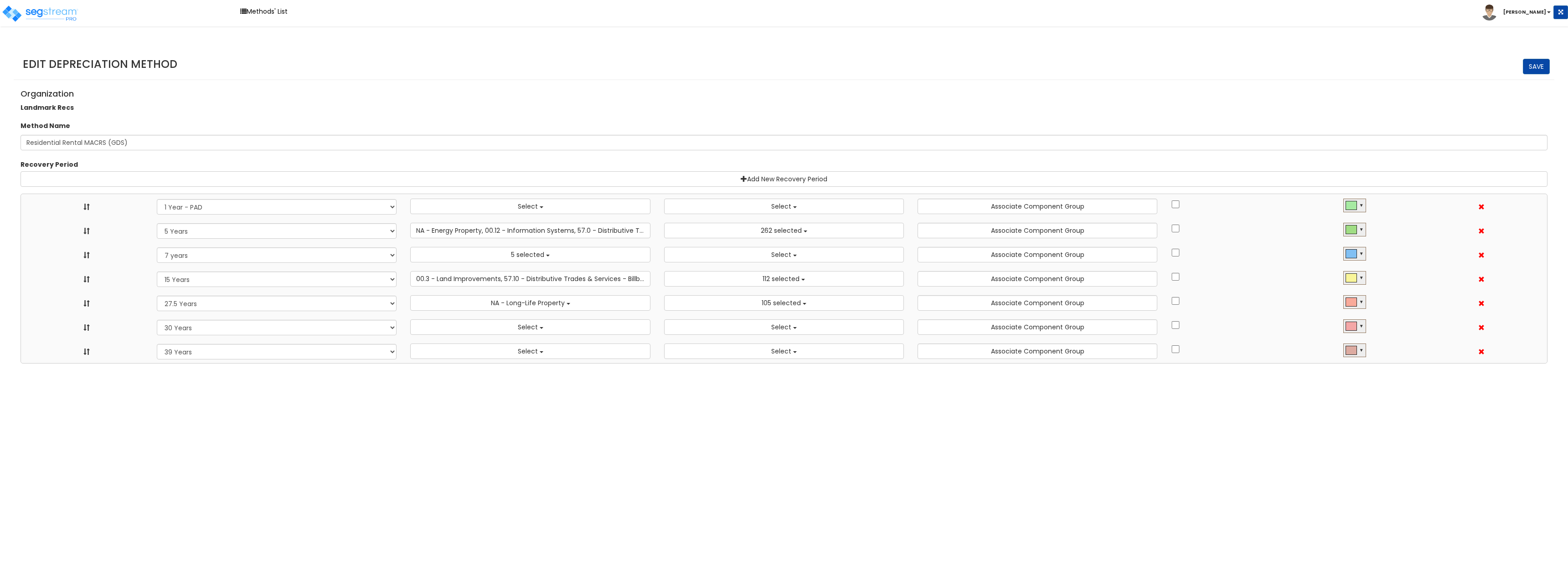
select select "1Y"
select select
select select "5Y"
select select "10182"
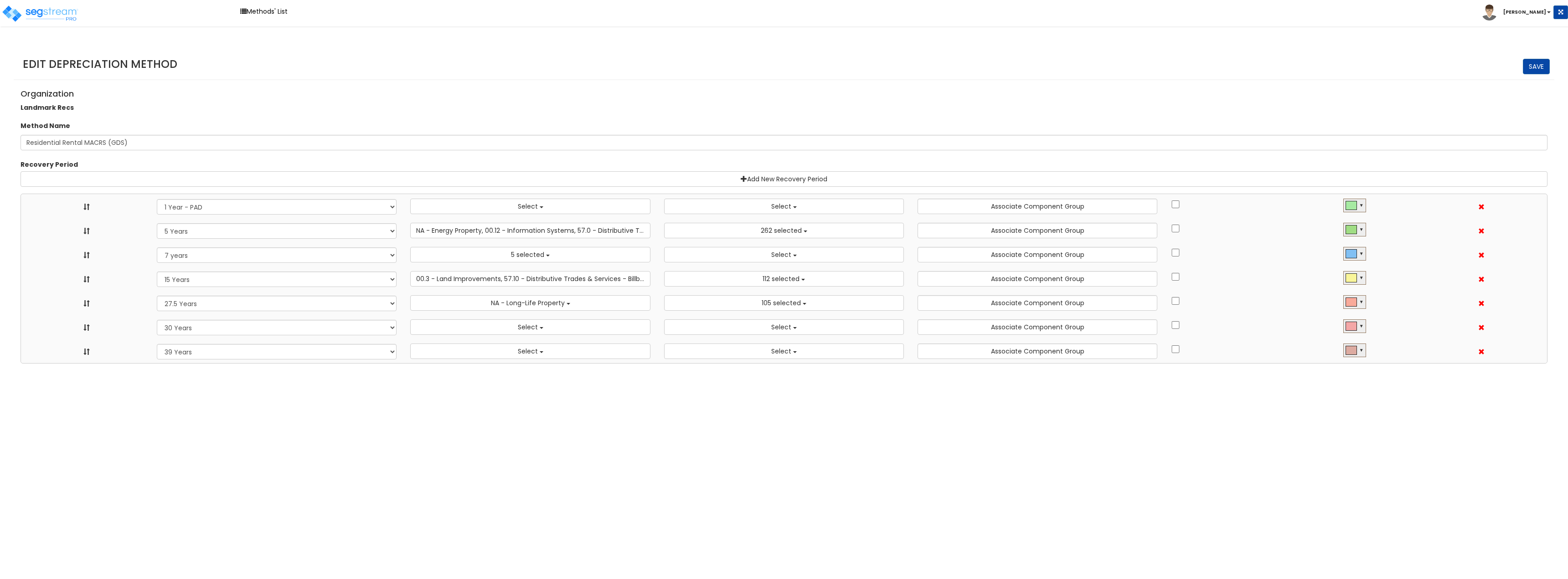
select select "7Y"
select select "48830"
select select
select select "15Y"
select select "3666"
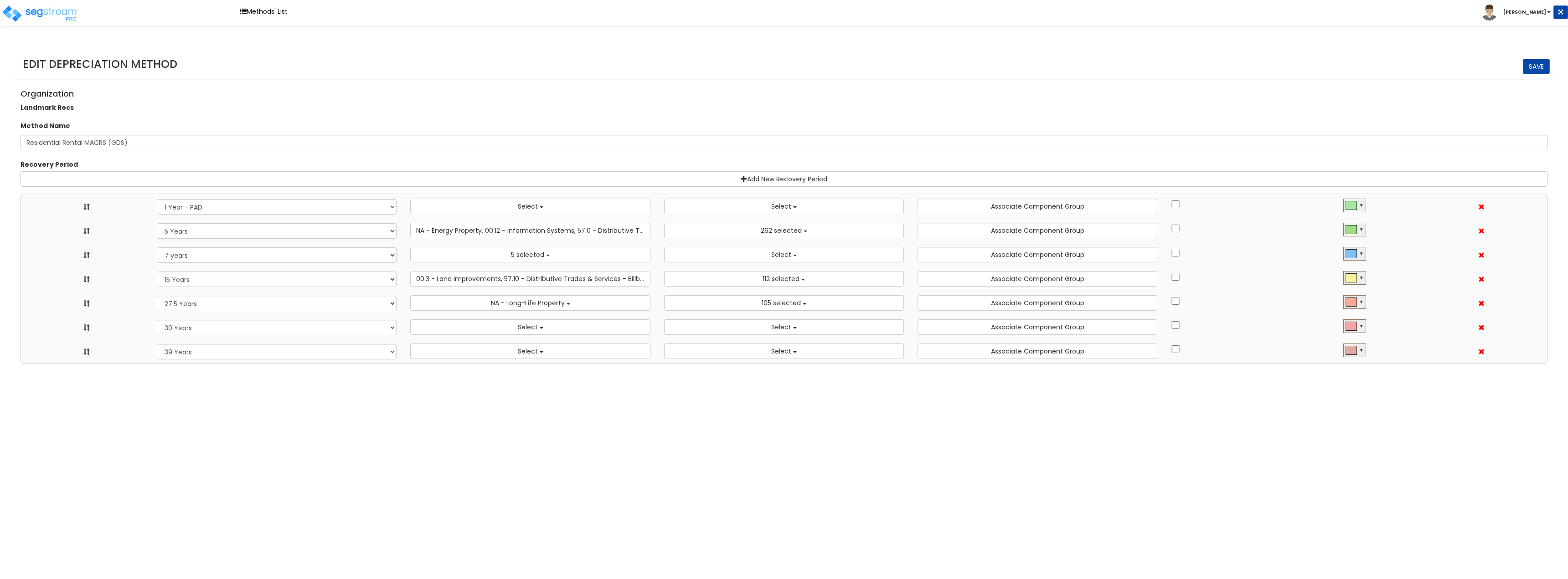
select select "31875"
select select "275Y"
select select "31302"
select select "30Y"
select select
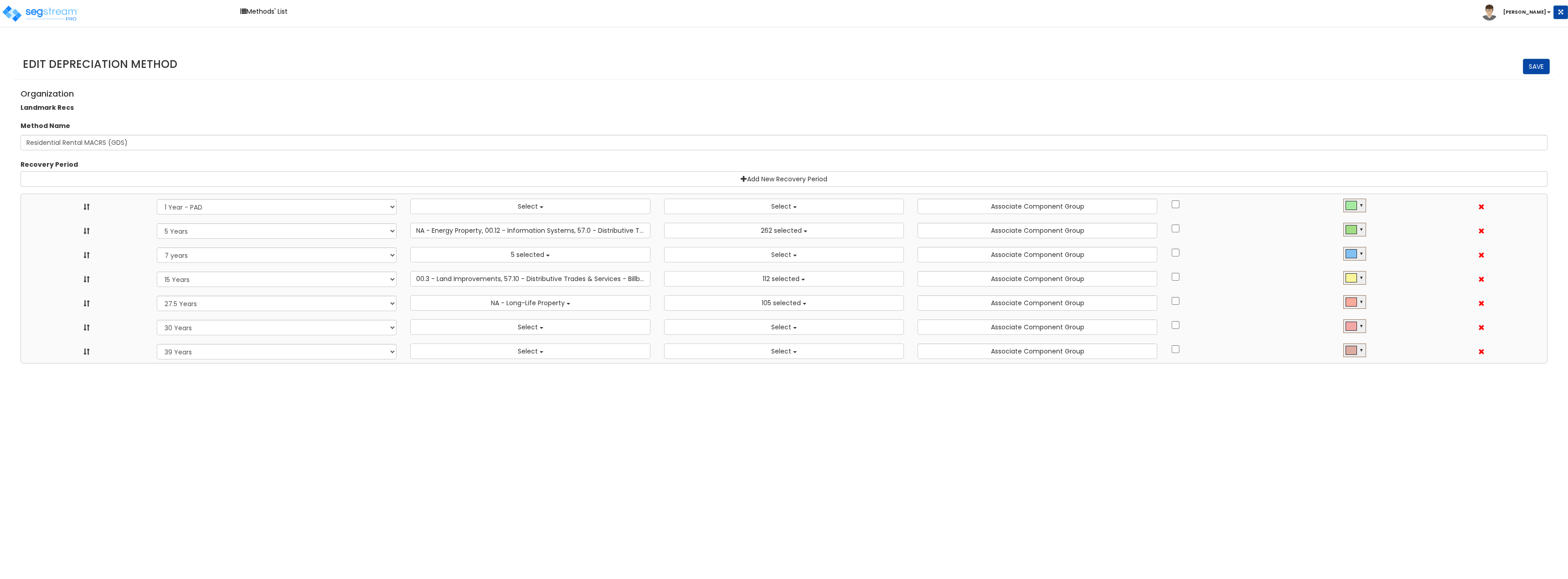
select select
select select "39Y"
select select
click at [467, 364] on html "Toggle navigation Methods' List [PERSON_NAME]" at bounding box center [784, 182] width 1568 height 364
